Goal: Task Accomplishment & Management: Manage account settings

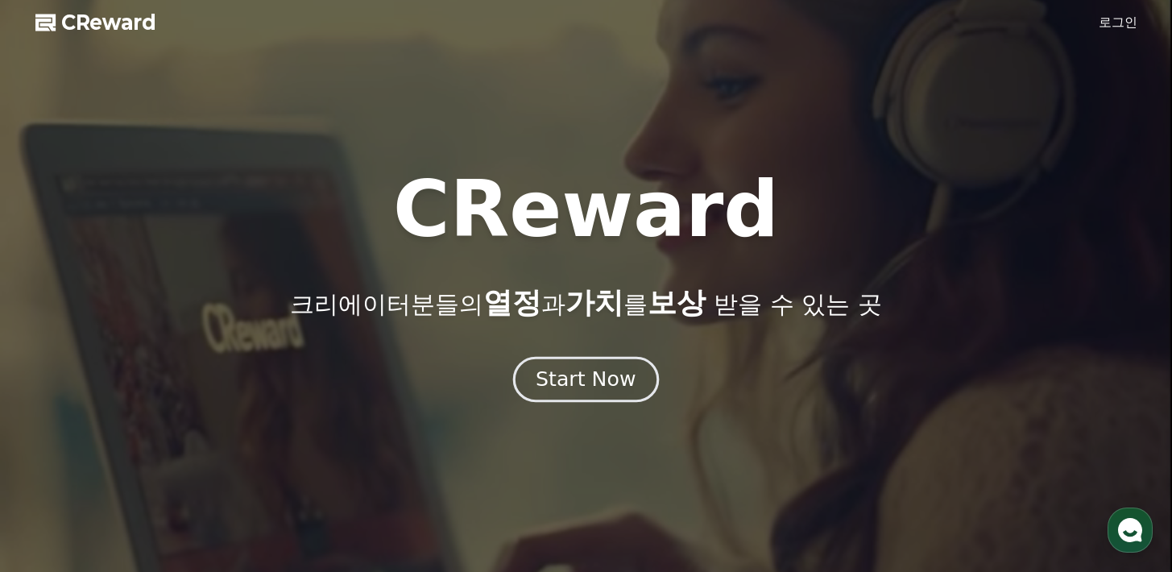
click at [591, 379] on div "Start Now" at bounding box center [586, 379] width 100 height 27
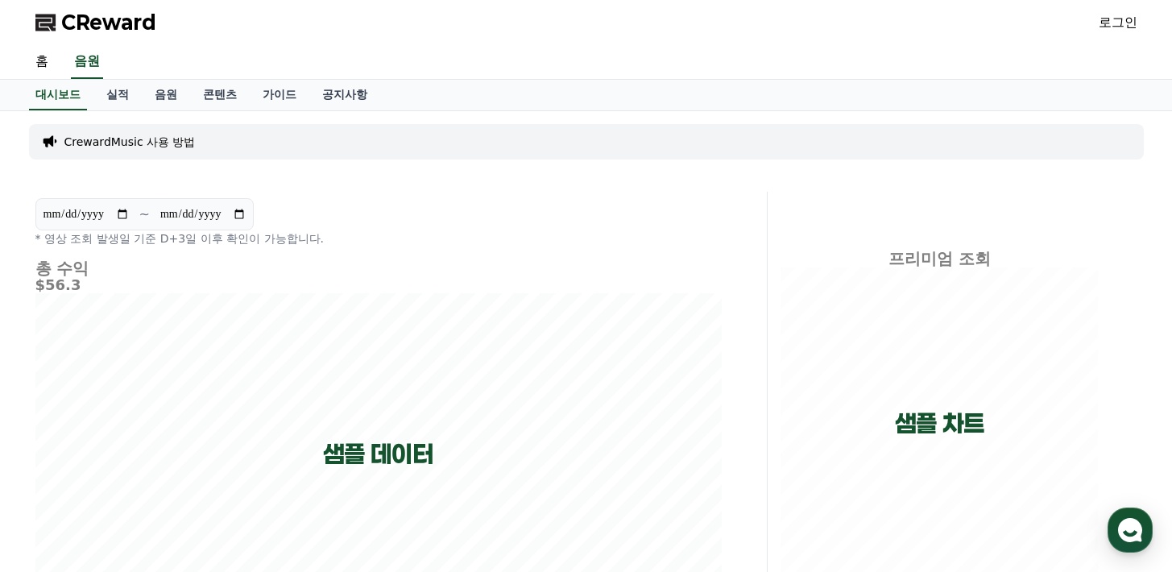
click at [1126, 28] on link "로그인" at bounding box center [1118, 22] width 39 height 19
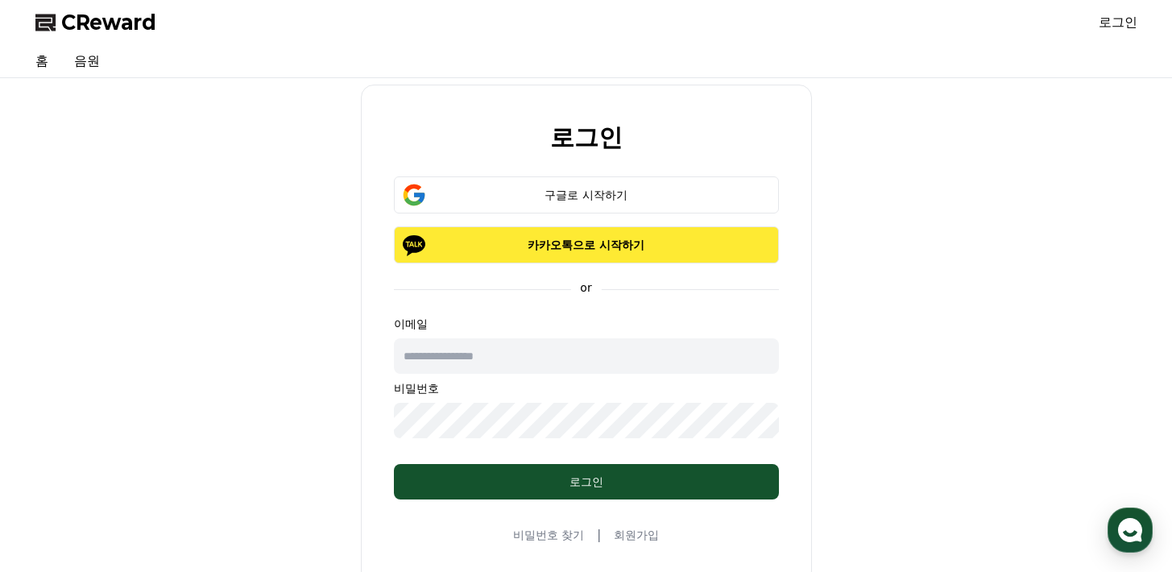
click at [612, 239] on p "카카오톡으로 시작하기" at bounding box center [586, 245] width 338 height 16
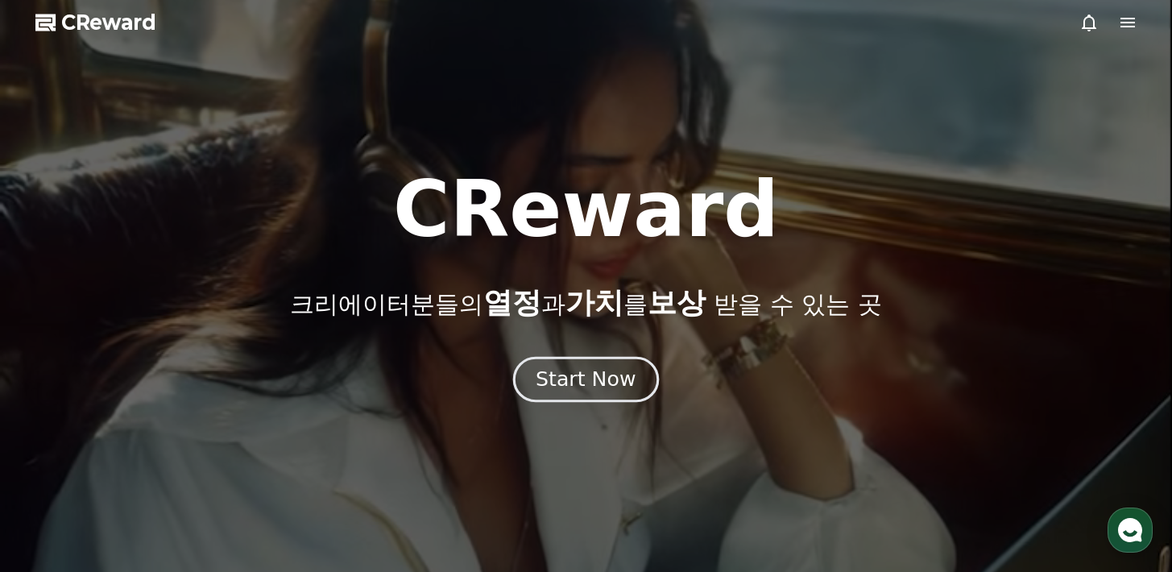
click at [619, 389] on div "Start Now" at bounding box center [586, 379] width 100 height 27
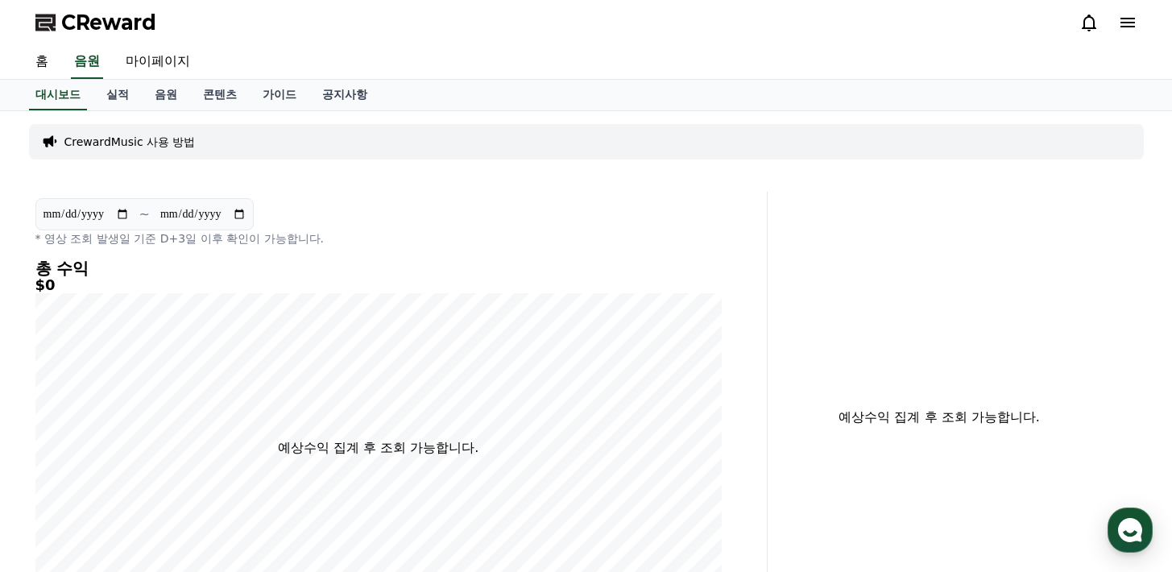
click at [108, 152] on div "CrewardMusic 사용 방법" at bounding box center [586, 141] width 1115 height 35
click at [128, 132] on div "CrewardMusic 사용 방법" at bounding box center [586, 141] width 1115 height 35
click at [127, 137] on p "CrewardMusic 사용 방법" at bounding box center [129, 142] width 131 height 16
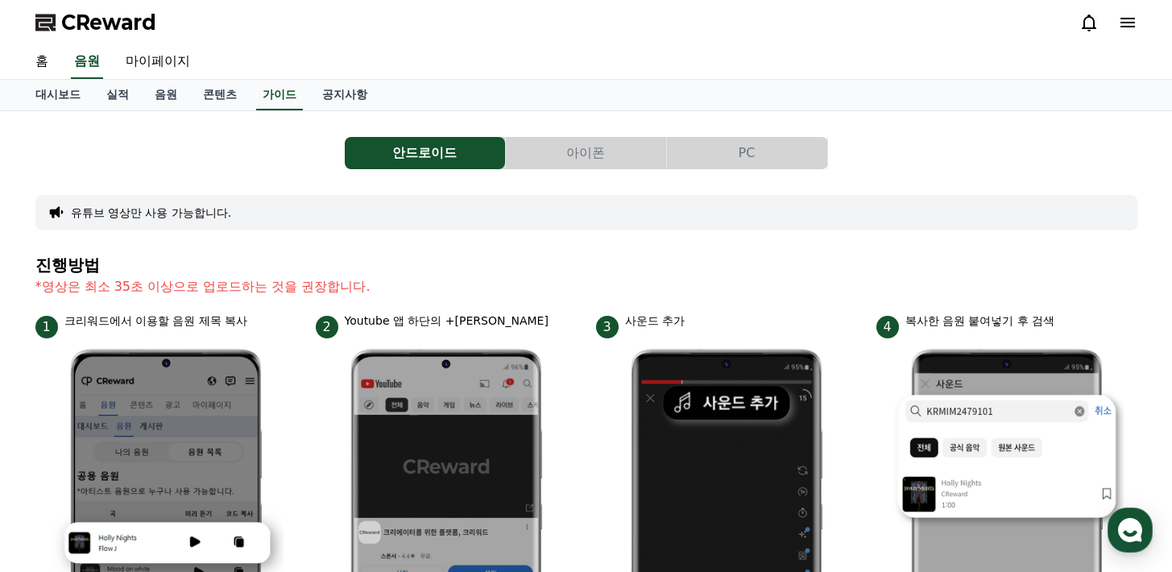
click at [566, 141] on button "아이폰" at bounding box center [586, 153] width 160 height 32
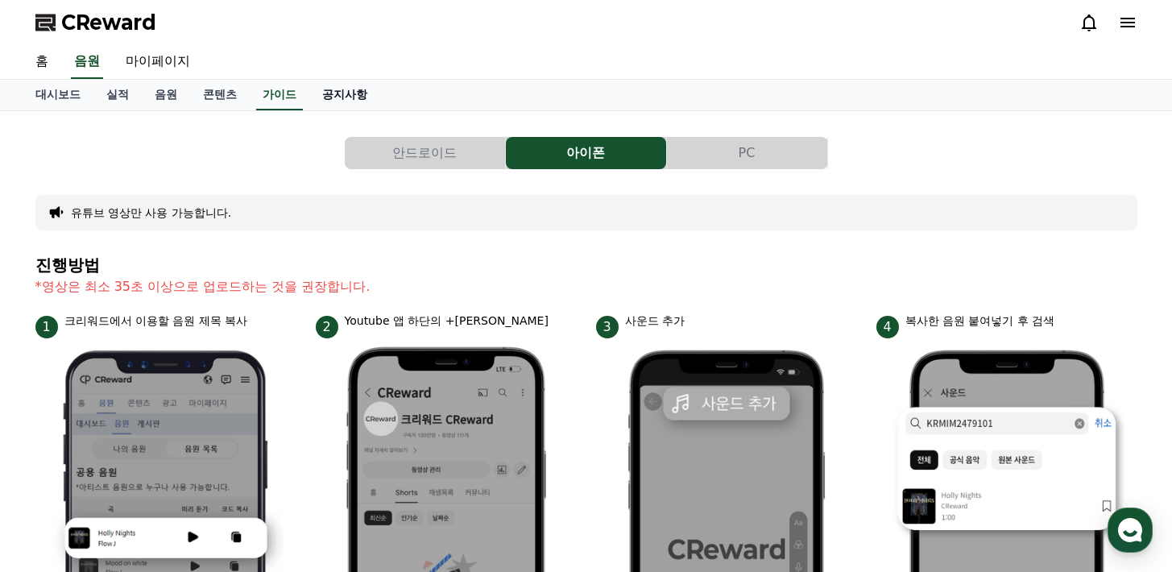
click at [317, 98] on link "공지사항" at bounding box center [344, 95] width 71 height 31
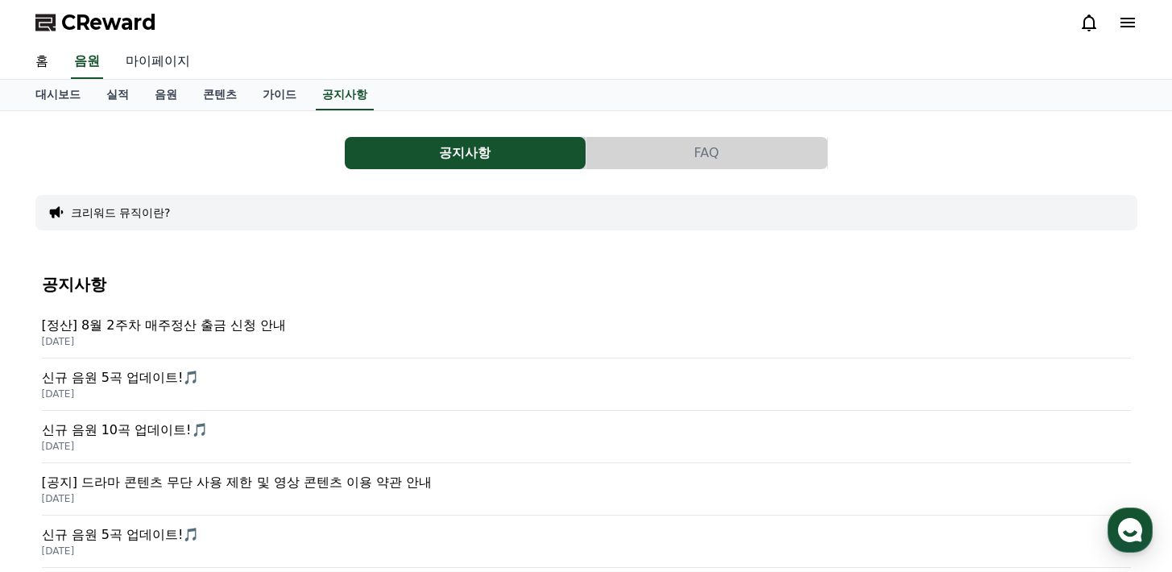
click at [173, 71] on link "마이페이지" at bounding box center [158, 62] width 90 height 34
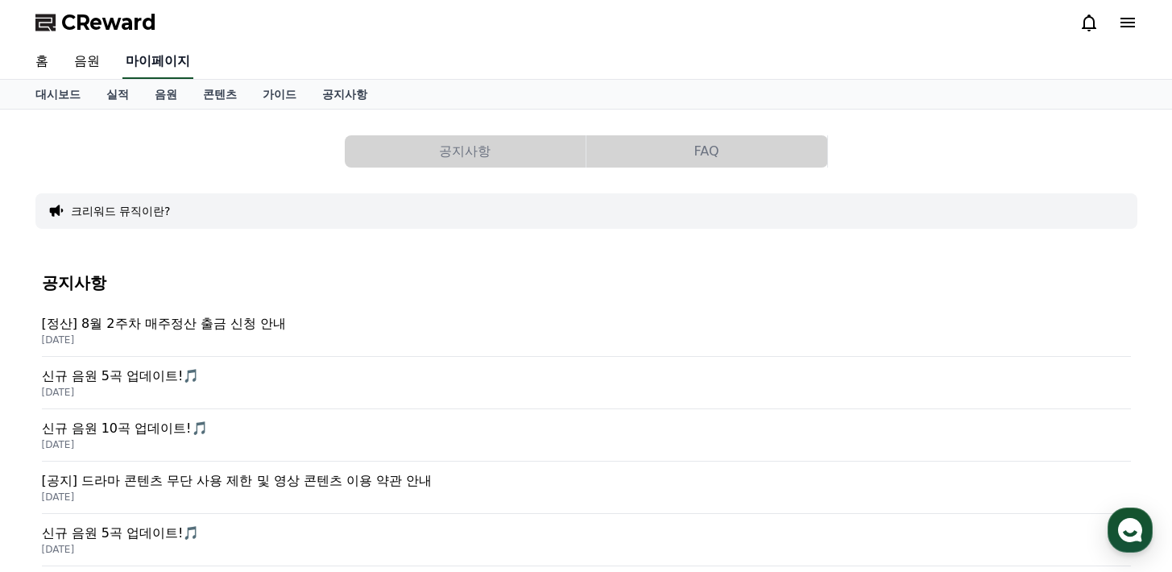
select select "**********"
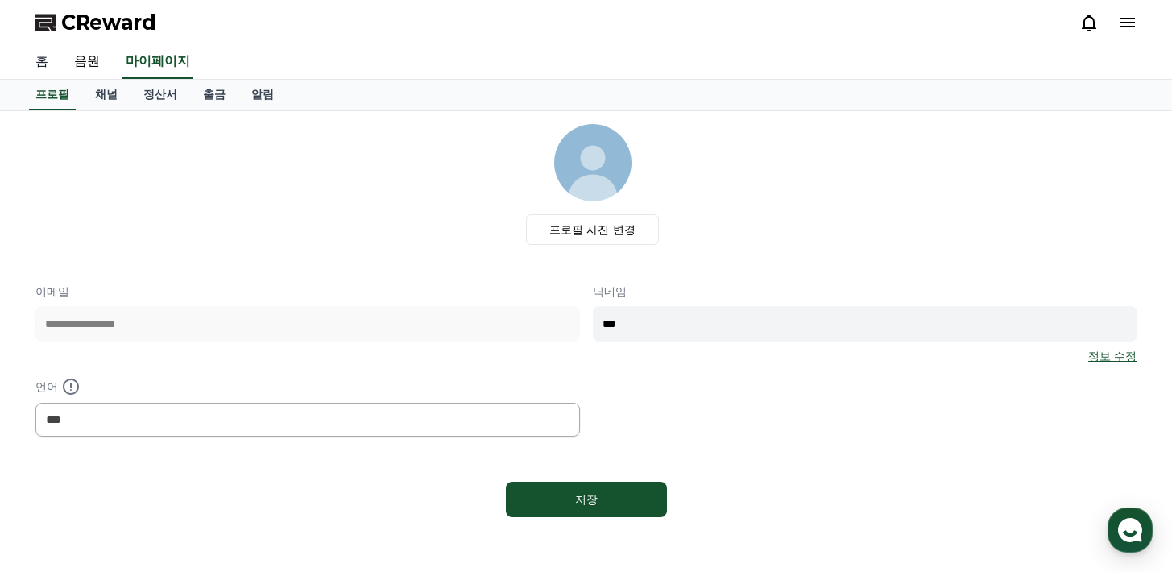
click at [38, 60] on link "홈" at bounding box center [42, 62] width 39 height 34
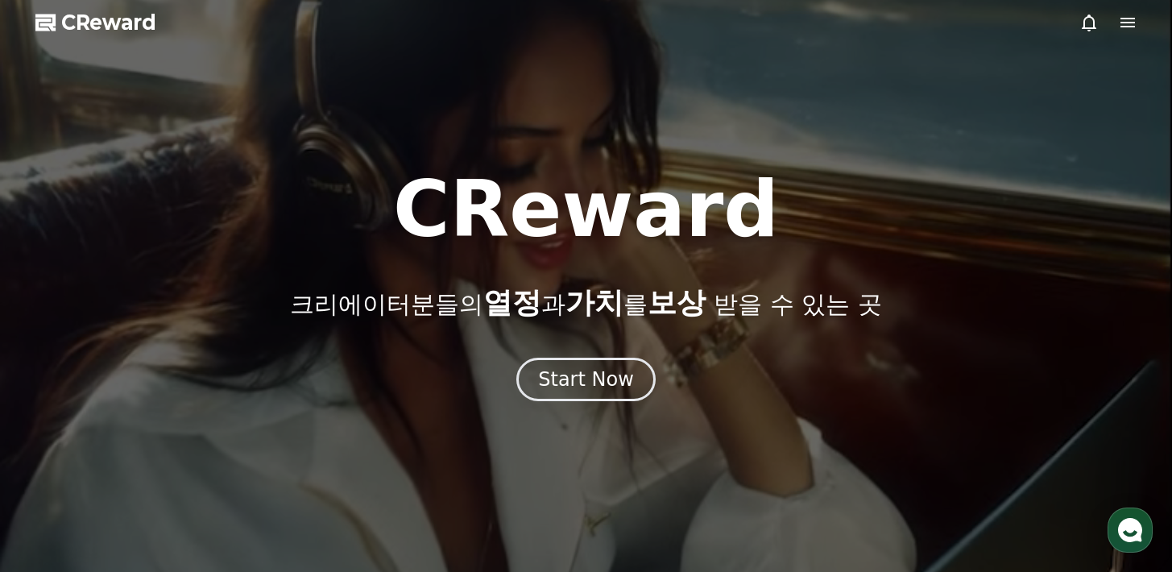
click at [1125, 15] on icon at bounding box center [1127, 22] width 19 height 19
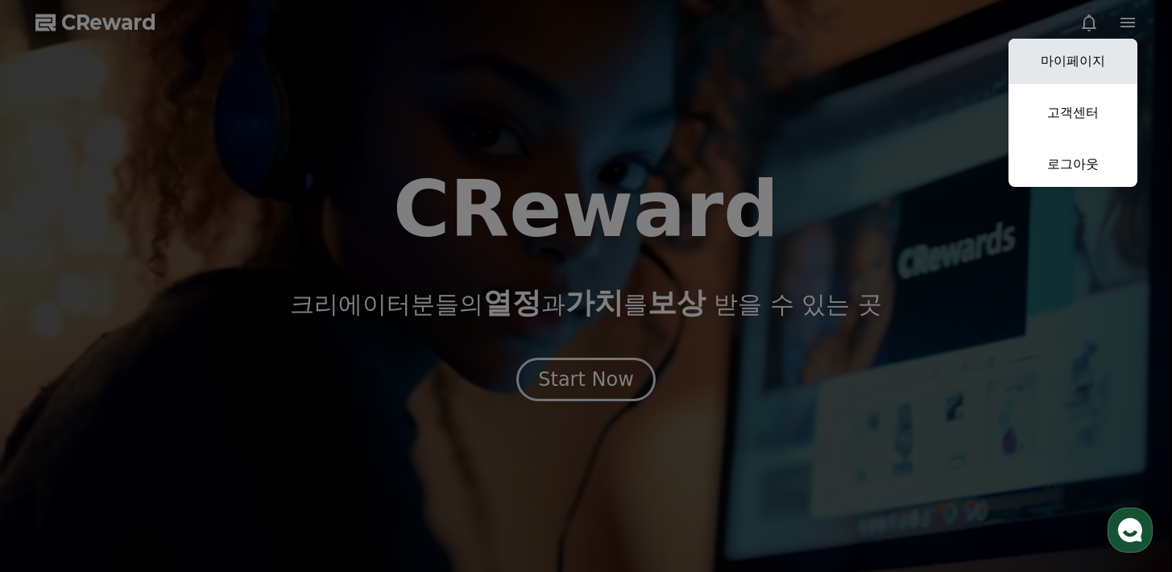
click at [1058, 80] on link "마이페이지" at bounding box center [1073, 61] width 129 height 45
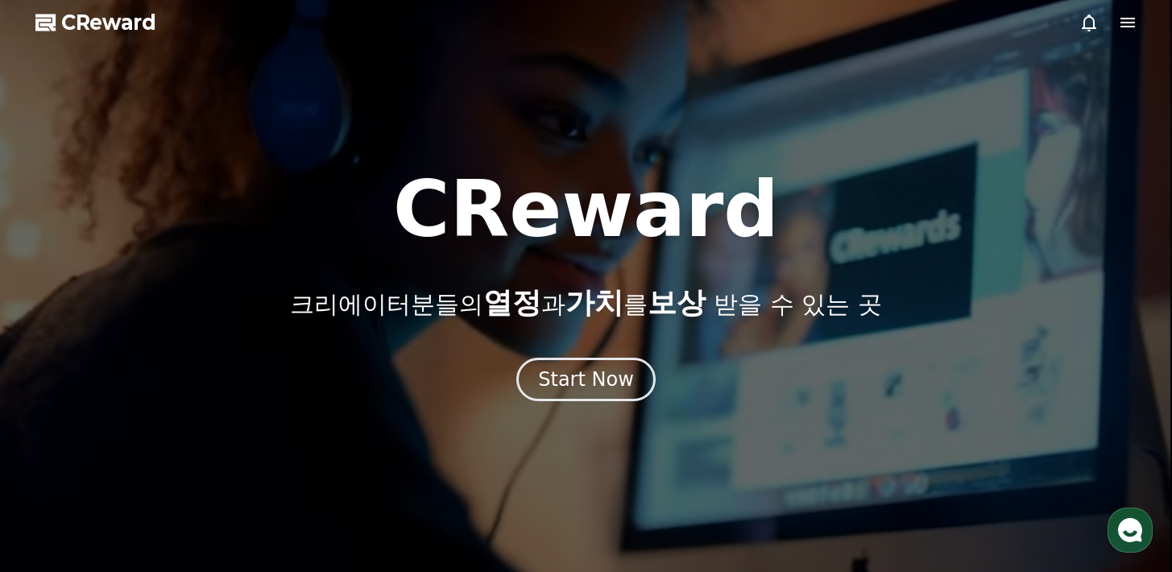
select select "**********"
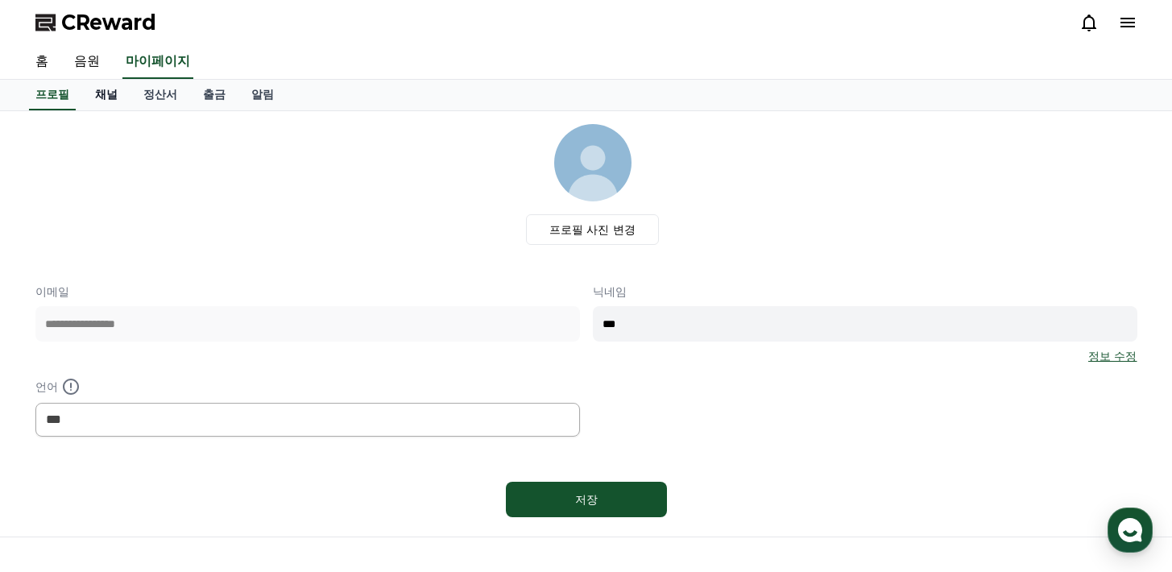
click at [103, 95] on link "채널" at bounding box center [106, 95] width 48 height 31
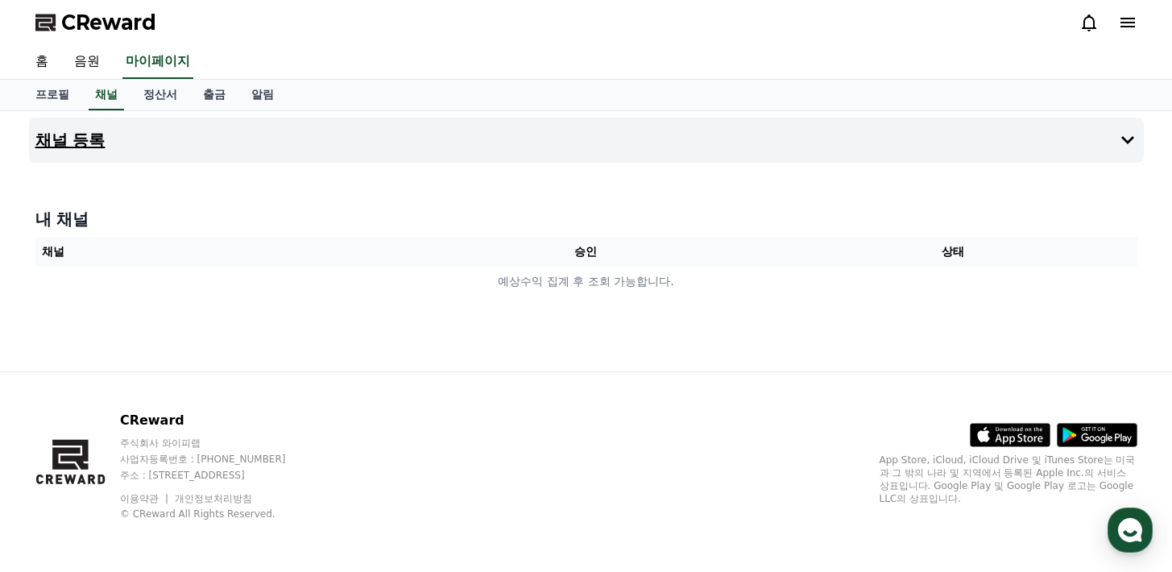
click at [45, 139] on h4 "채널 등록" at bounding box center [70, 140] width 70 height 18
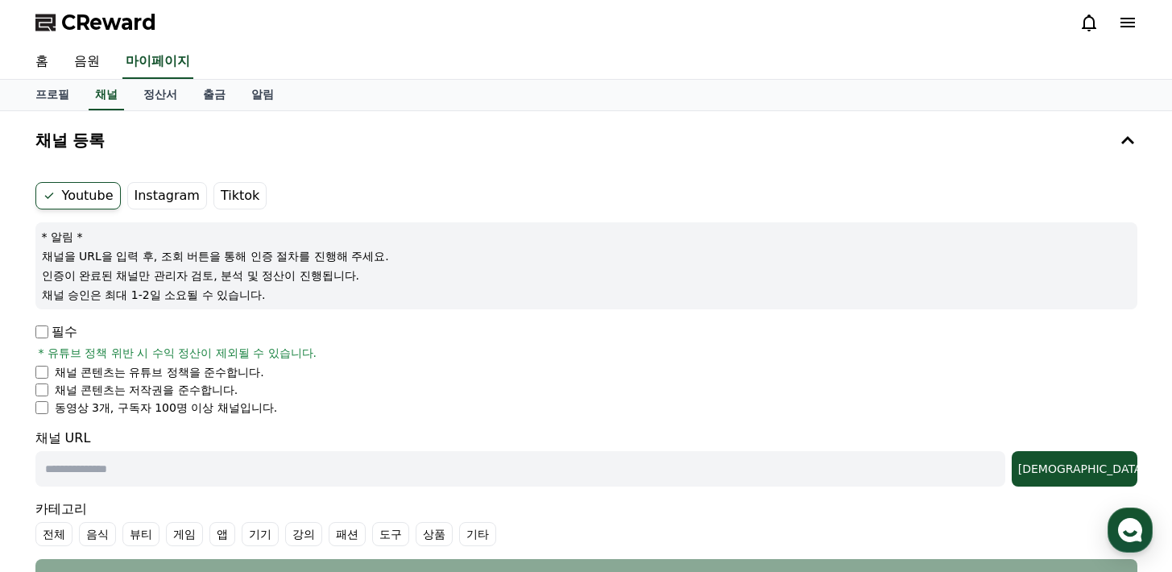
click at [145, 185] on label "Instagram" at bounding box center [167, 195] width 80 height 27
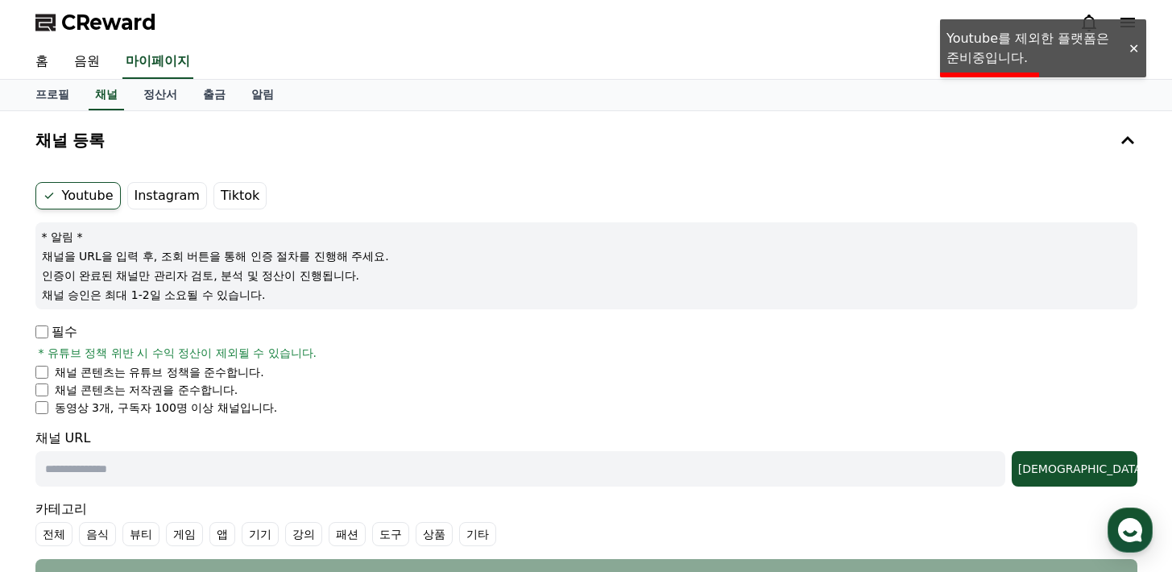
click at [159, 201] on label "Instagram" at bounding box center [167, 195] width 80 height 27
click at [249, 86] on link "알림" at bounding box center [263, 95] width 48 height 31
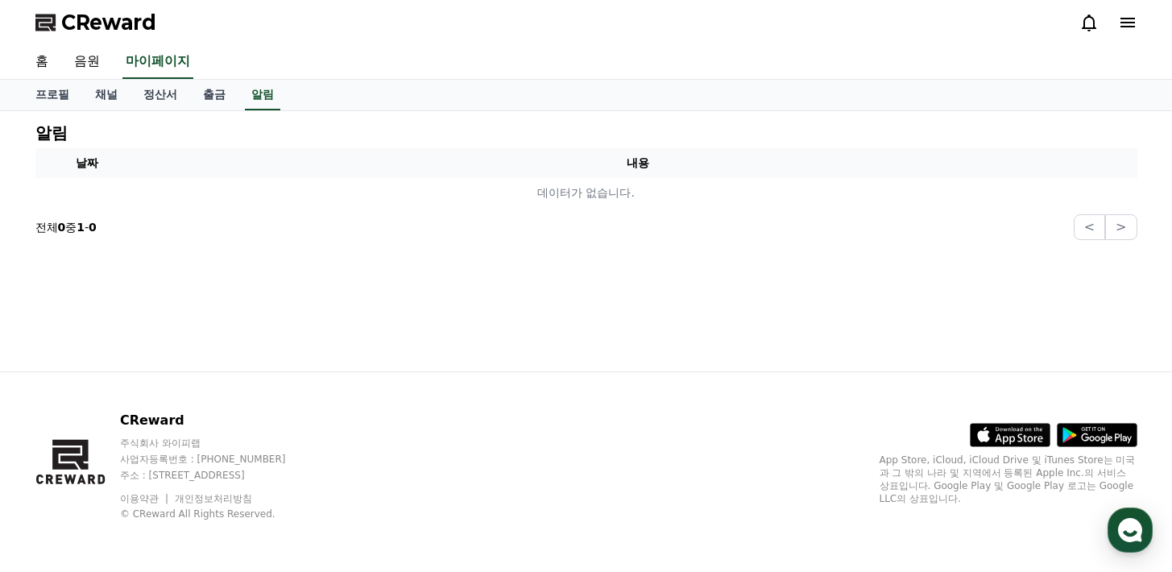
click at [1085, 20] on icon at bounding box center [1089, 22] width 19 height 19
click at [71, 19] on span "CReward" at bounding box center [108, 23] width 95 height 26
